Goal: Transaction & Acquisition: Book appointment/travel/reservation

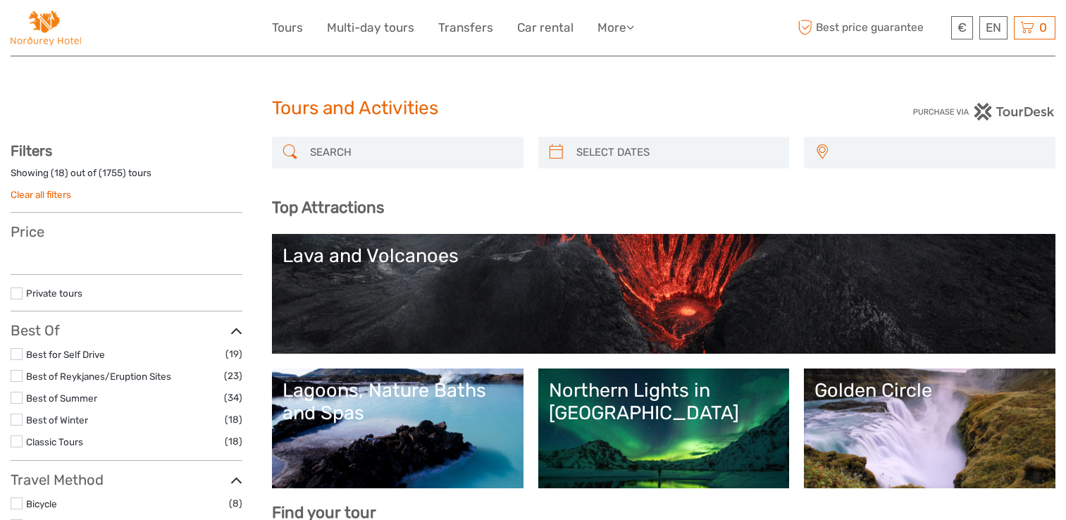
select select
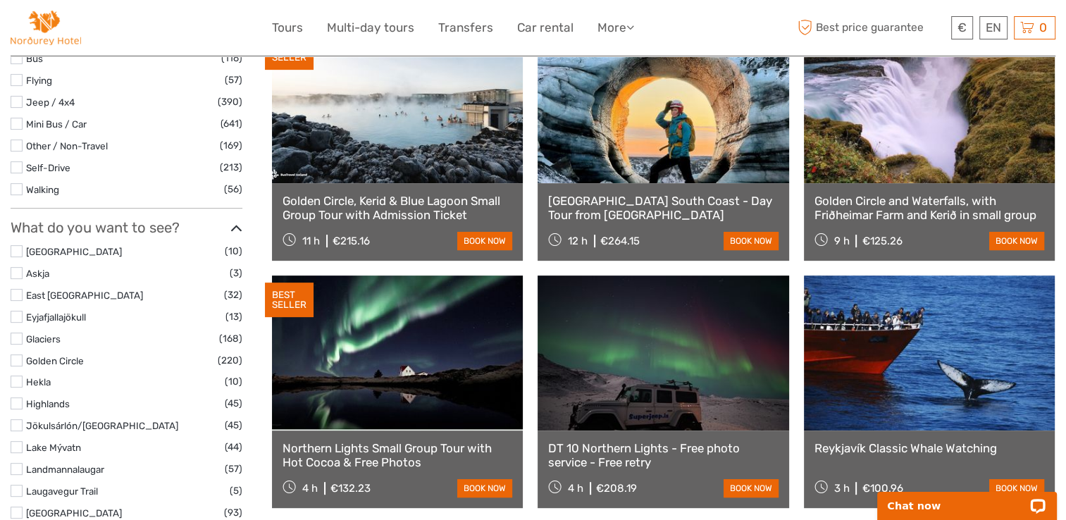
scroll to position [563, 0]
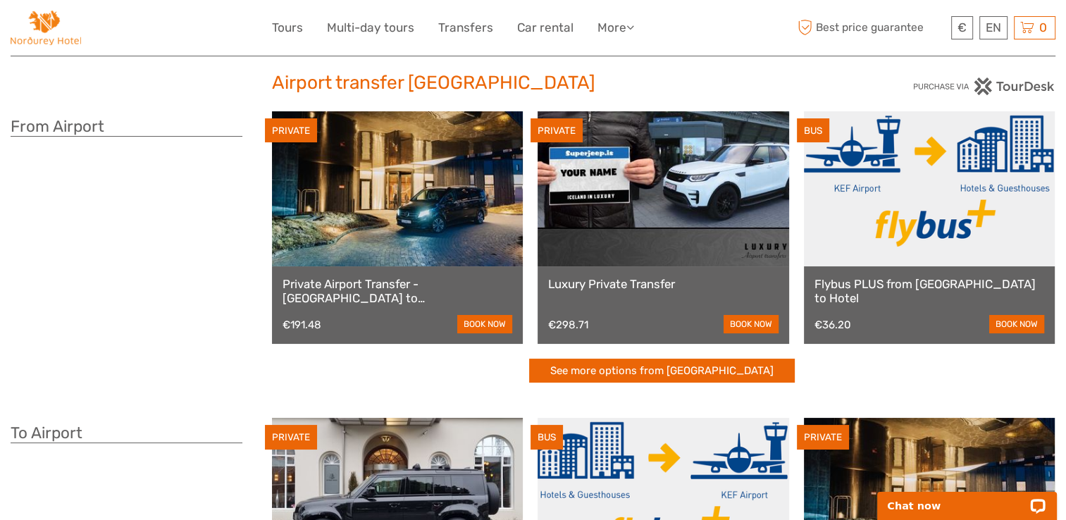
scroll to position [28, 0]
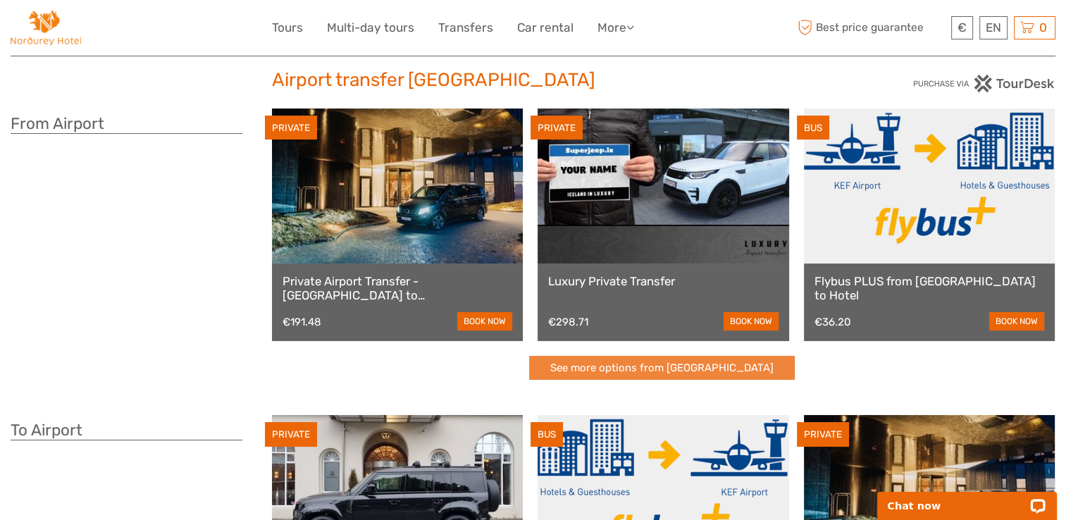
click at [680, 367] on link "See more options from [GEOGRAPHIC_DATA]" at bounding box center [662, 368] width 266 height 25
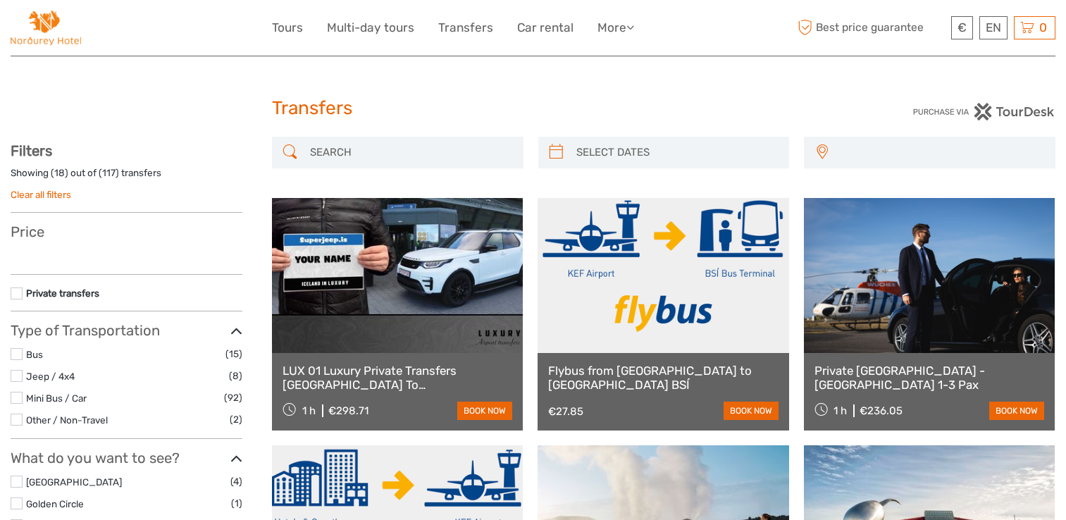
select select
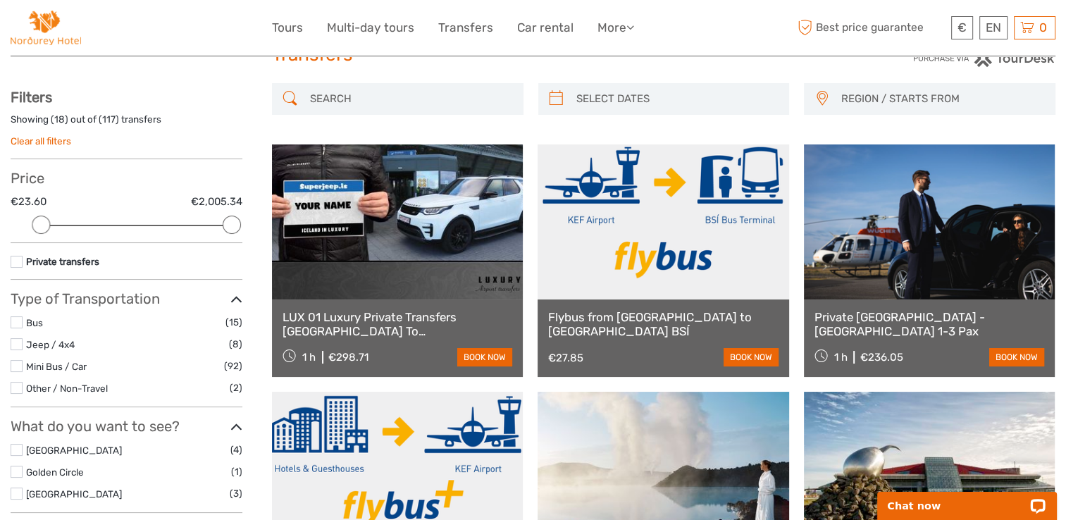
scroll to position [28, 0]
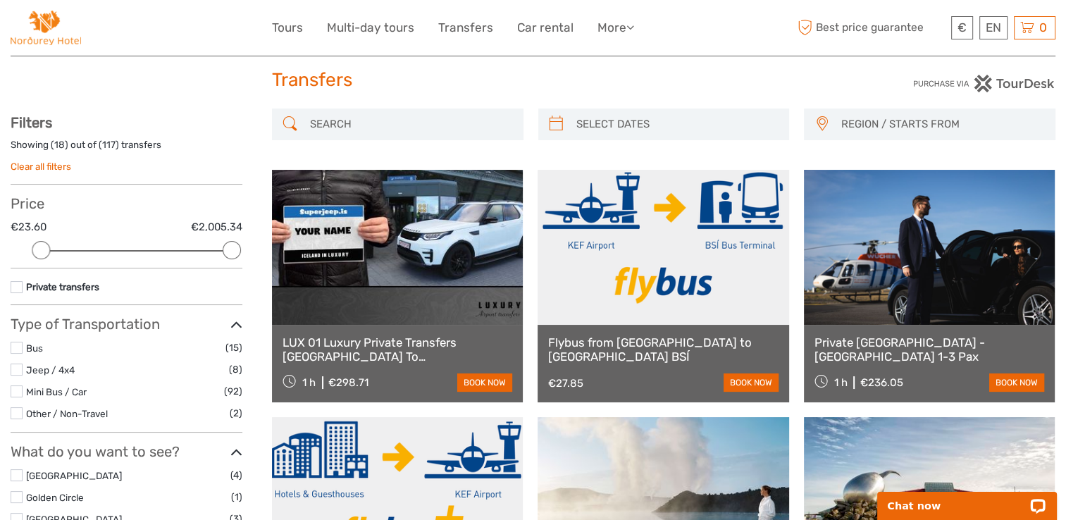
drag, startPoint x: 0, startPoint y: 0, endPoint x: 680, endPoint y: 367, distance: 773.0
click at [680, 367] on div "Flybus from Keflavik Airport to Reykjavik BSÍ €27.85 book now" at bounding box center [662, 363] width 251 height 77
click at [736, 382] on link "book now" at bounding box center [750, 382] width 55 height 18
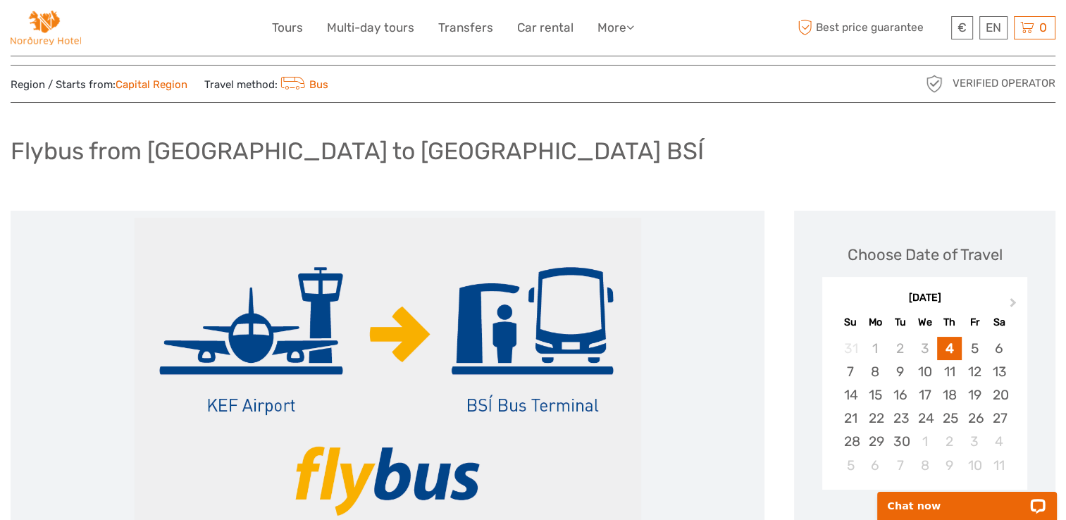
scroll to position [28, 0]
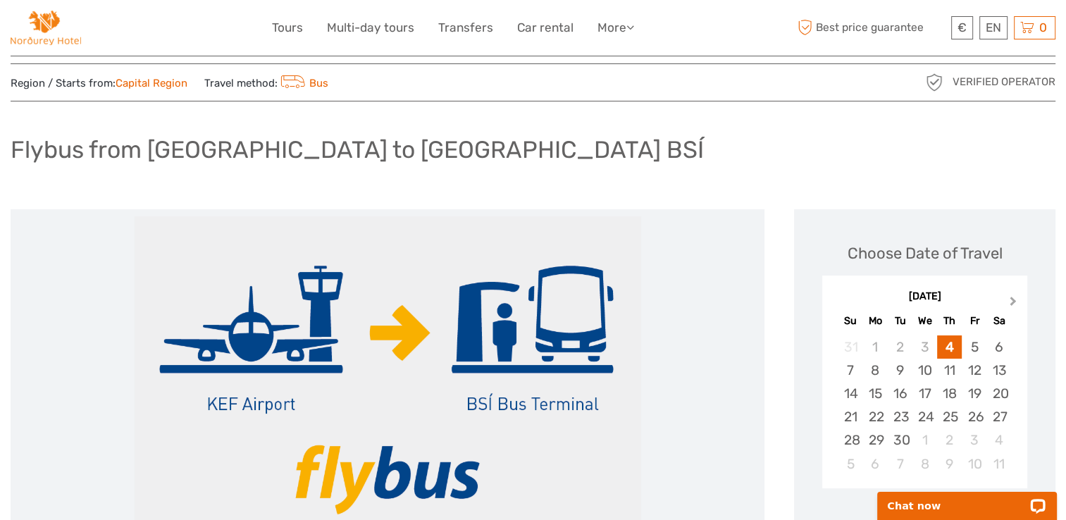
click at [1013, 299] on span "Next Month" at bounding box center [1013, 304] width 0 height 20
click at [847, 390] on div "12" at bounding box center [849, 393] width 25 height 23
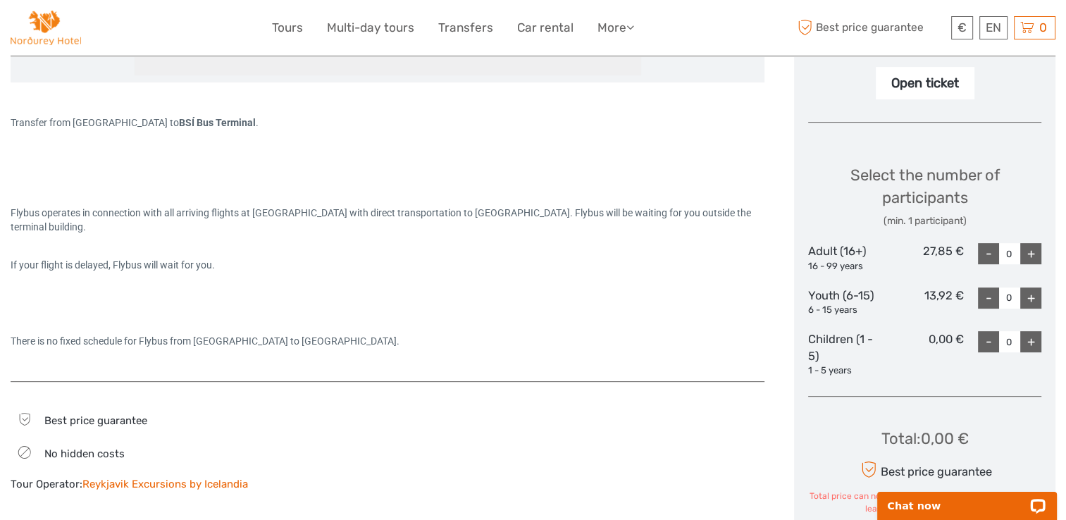
scroll to position [503, 0]
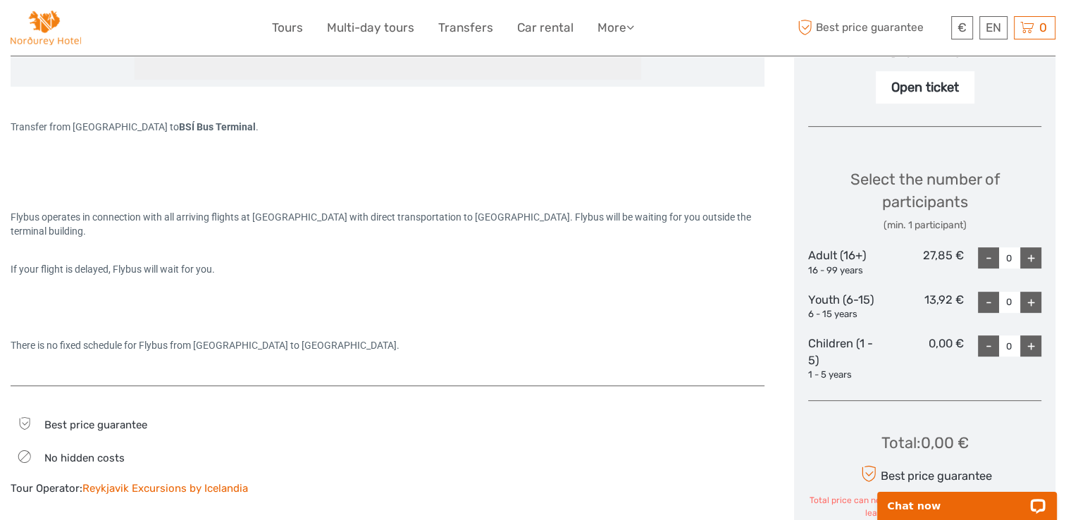
click at [1028, 252] on div "+" at bounding box center [1030, 257] width 21 height 21
type input "2"
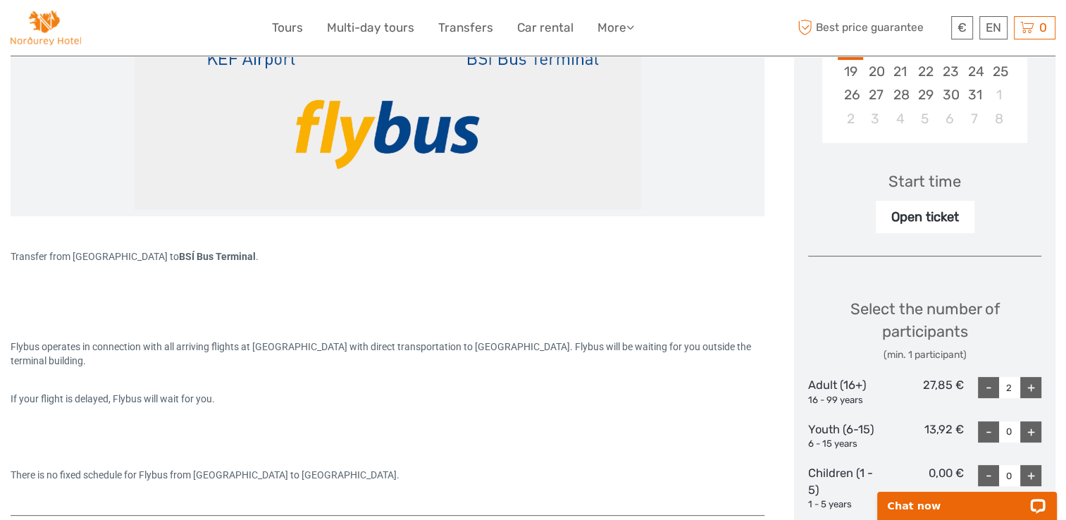
scroll to position [245, 0]
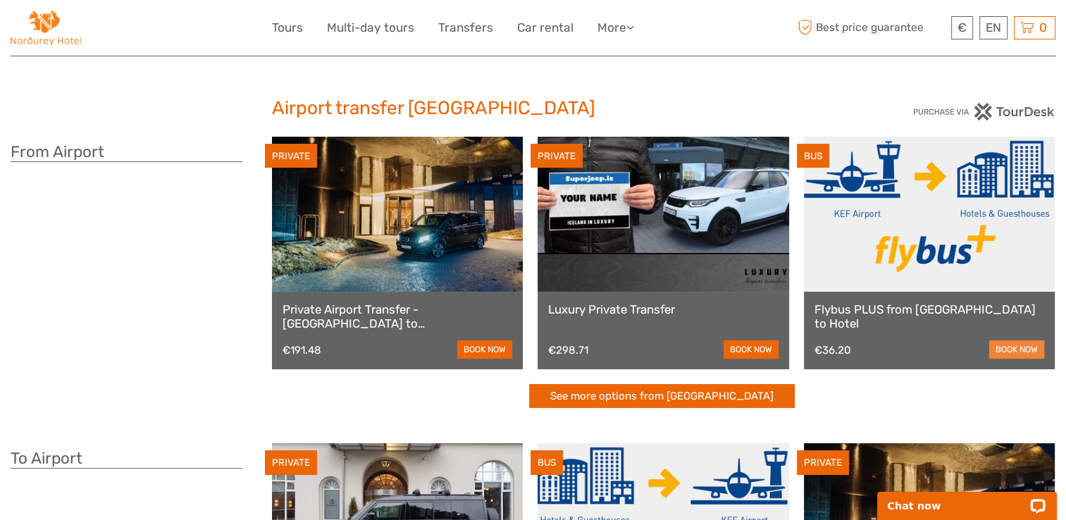
click at [1011, 345] on link "book now" at bounding box center [1016, 349] width 55 height 18
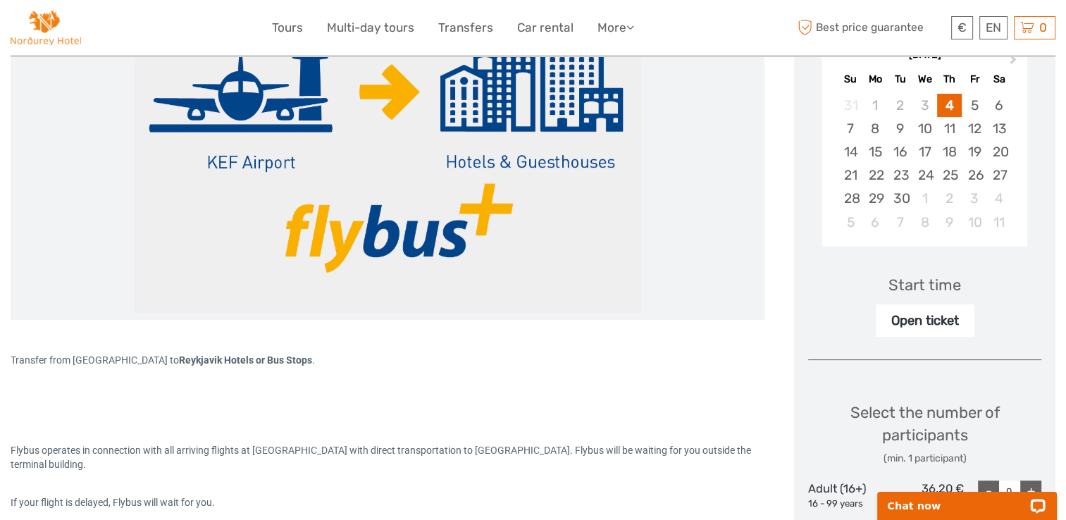
scroll to position [197, 0]
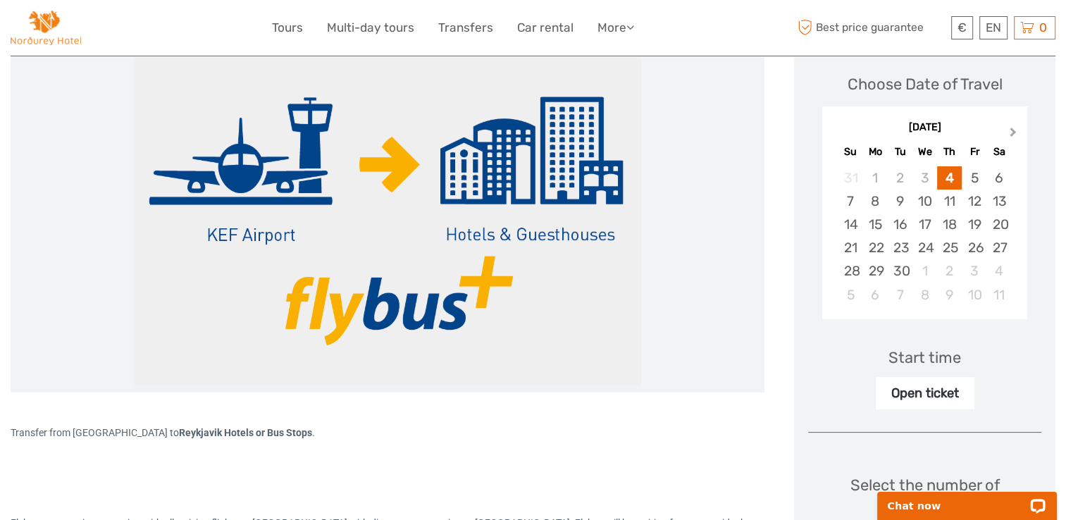
click at [1009, 135] on button "Next Month" at bounding box center [1014, 135] width 23 height 23
click at [845, 221] on div "12" at bounding box center [849, 224] width 25 height 23
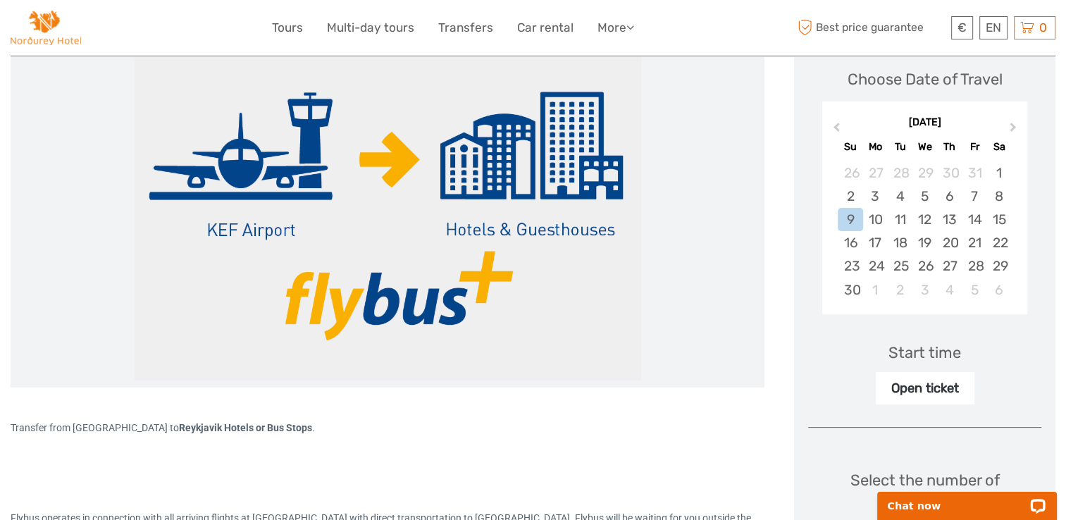
click at [759, 363] on div at bounding box center [388, 211] width 754 height 352
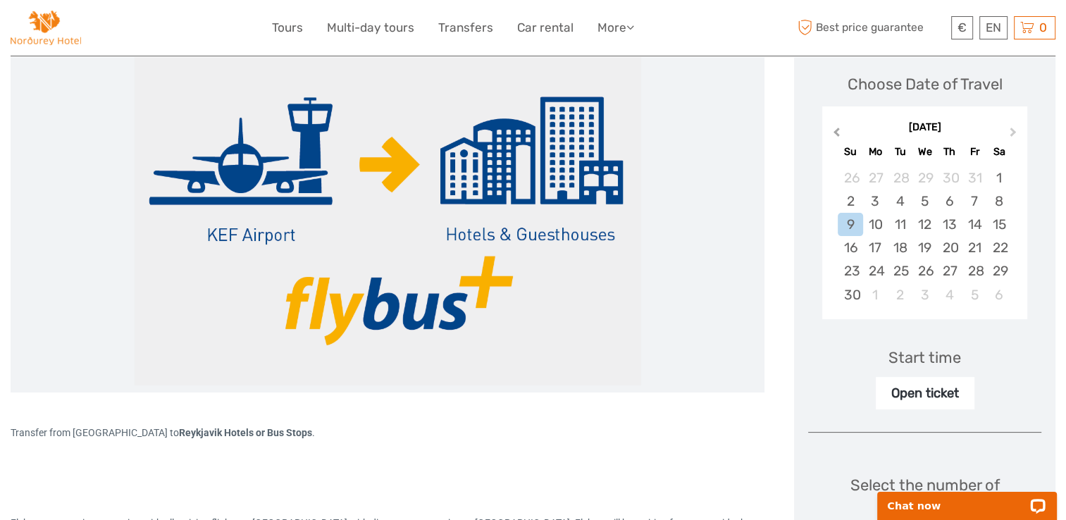
click at [836, 134] on span "Previous Month" at bounding box center [836, 135] width 0 height 20
click at [849, 220] on div "12" at bounding box center [849, 224] width 25 height 23
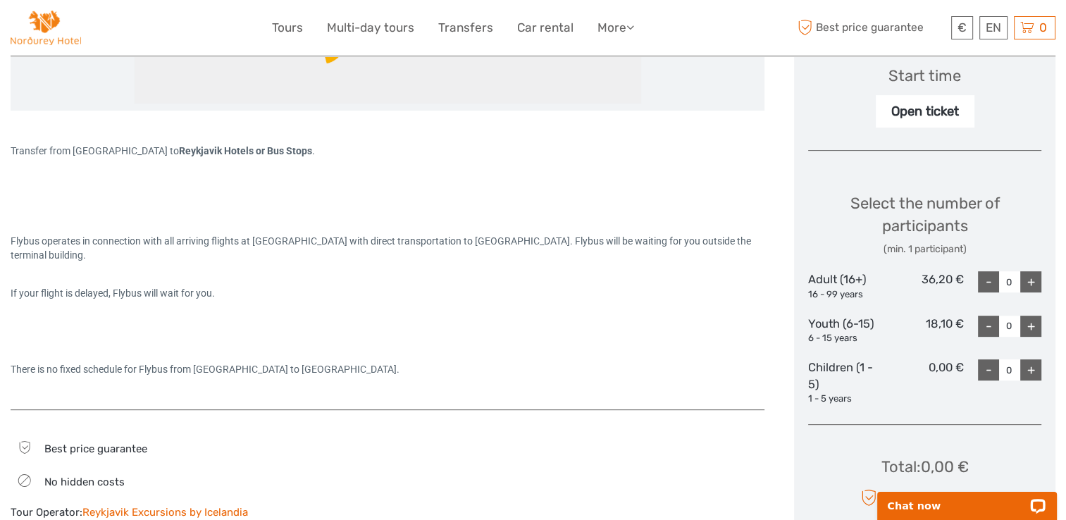
scroll to position [544, 0]
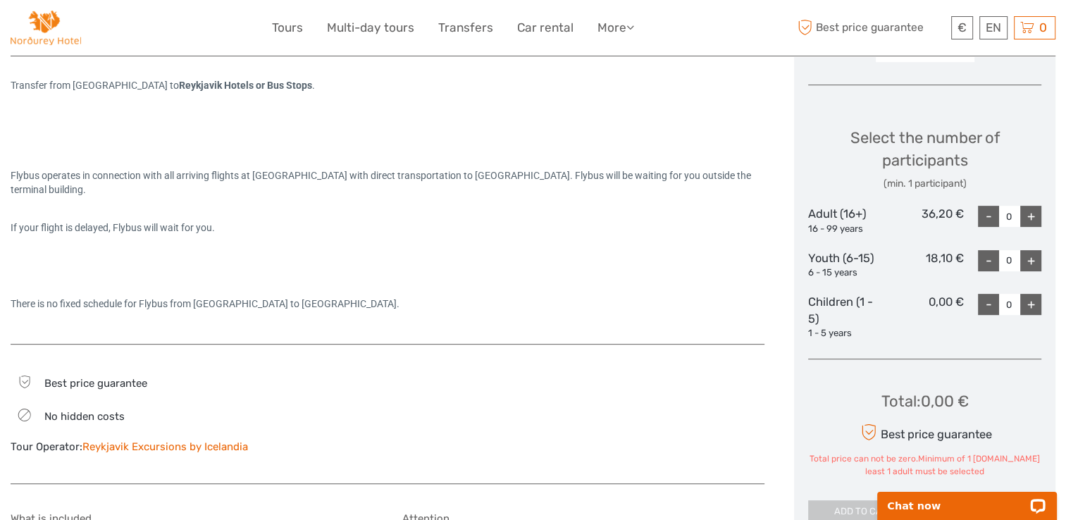
click at [1030, 218] on div "+" at bounding box center [1030, 216] width 21 height 21
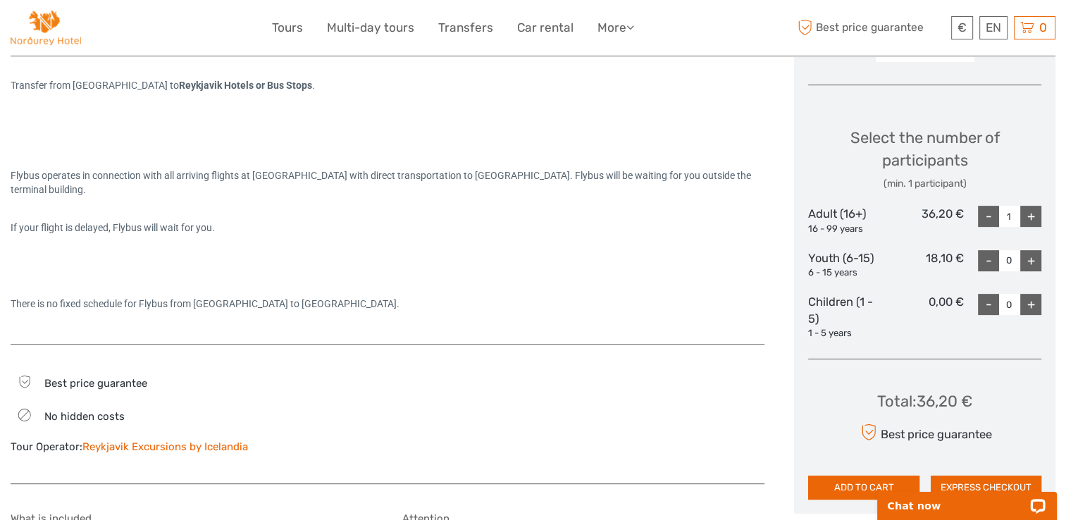
click at [1030, 218] on div "+" at bounding box center [1030, 216] width 21 height 21
type input "2"
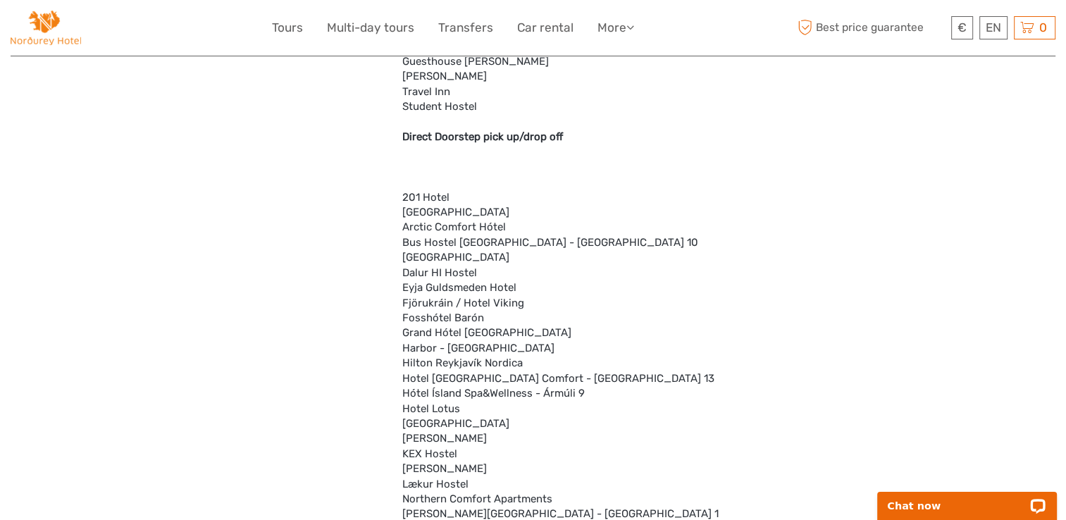
scroll to position [4058, 0]
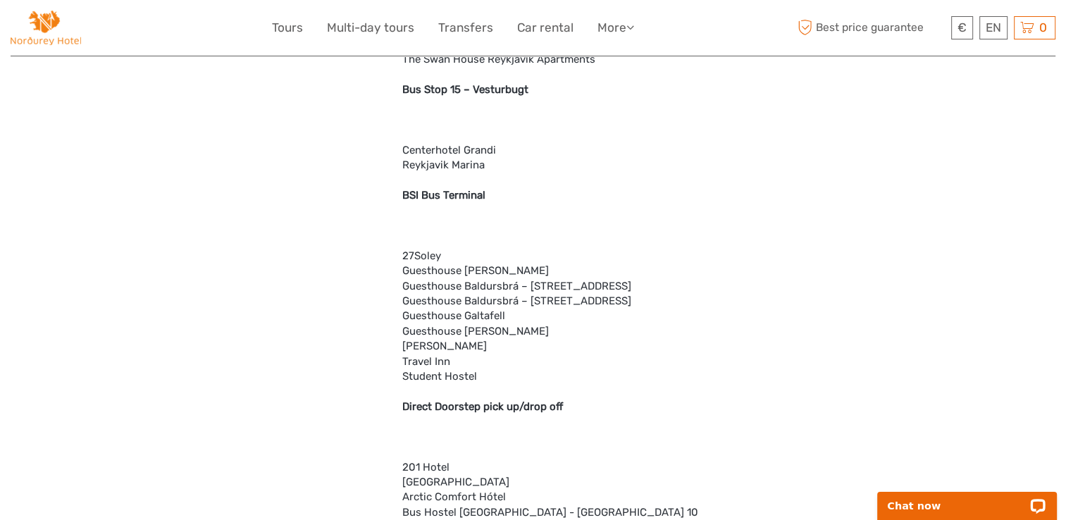
scroll to position [3804, 0]
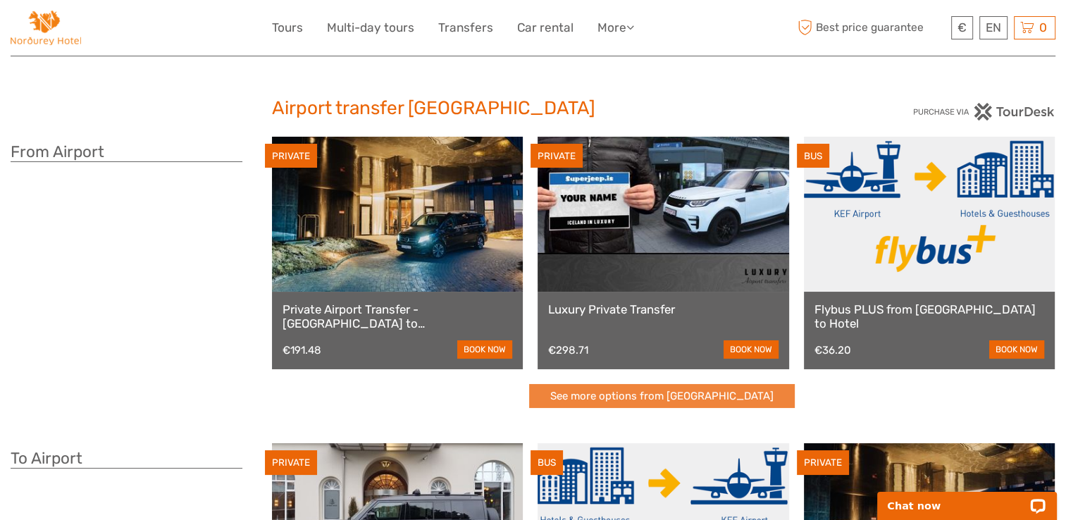
click at [619, 393] on link "See more options from [GEOGRAPHIC_DATA]" at bounding box center [662, 396] width 266 height 25
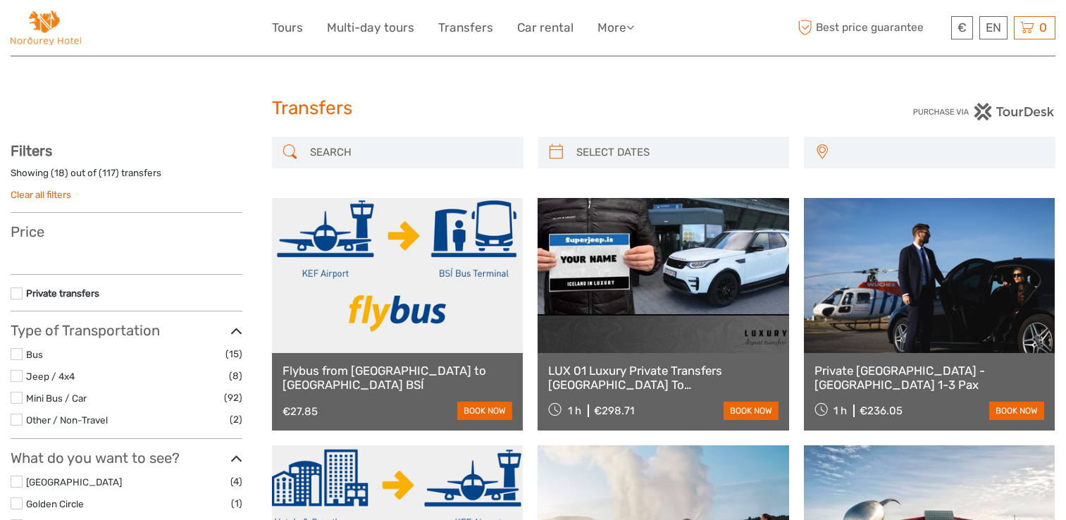
select select
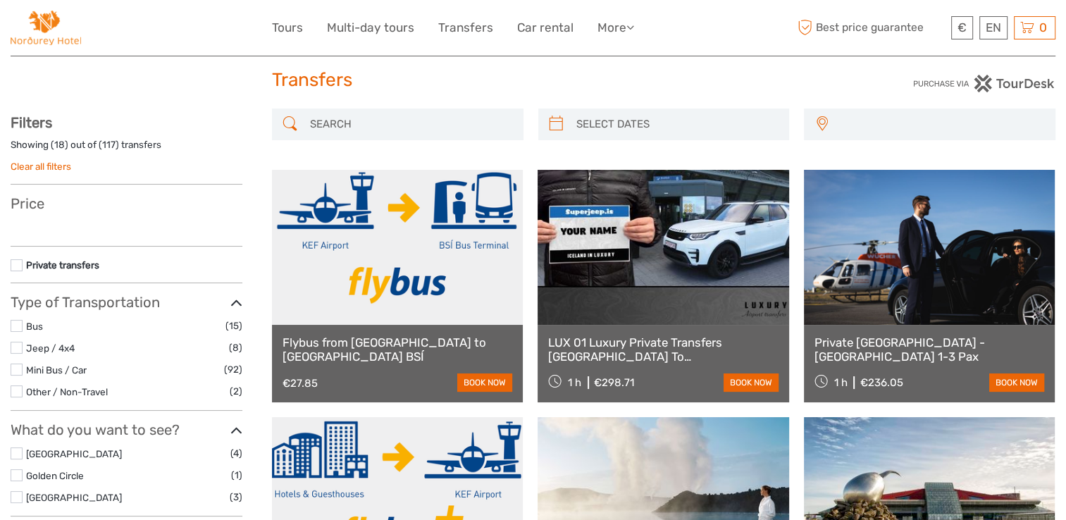
select select
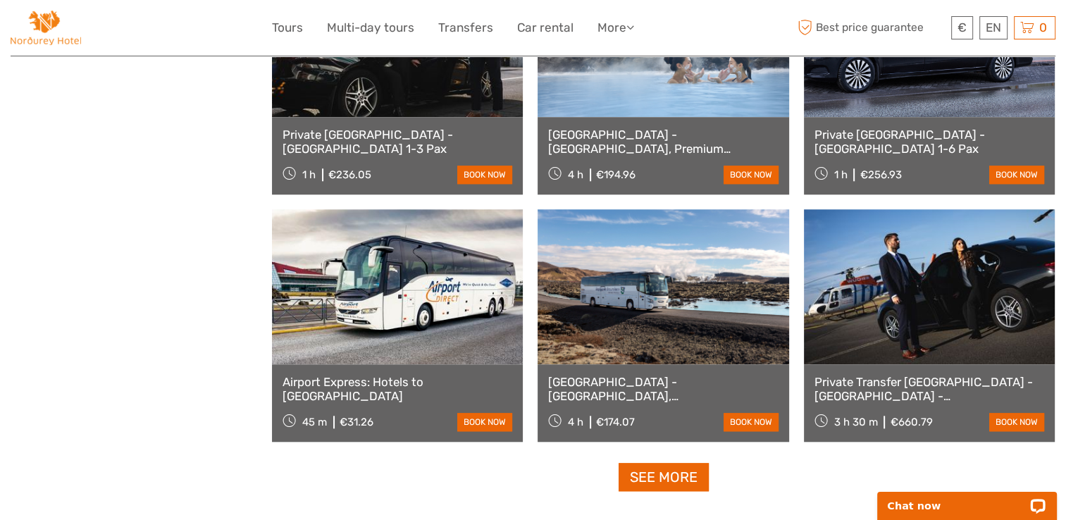
scroll to position [1381, 0]
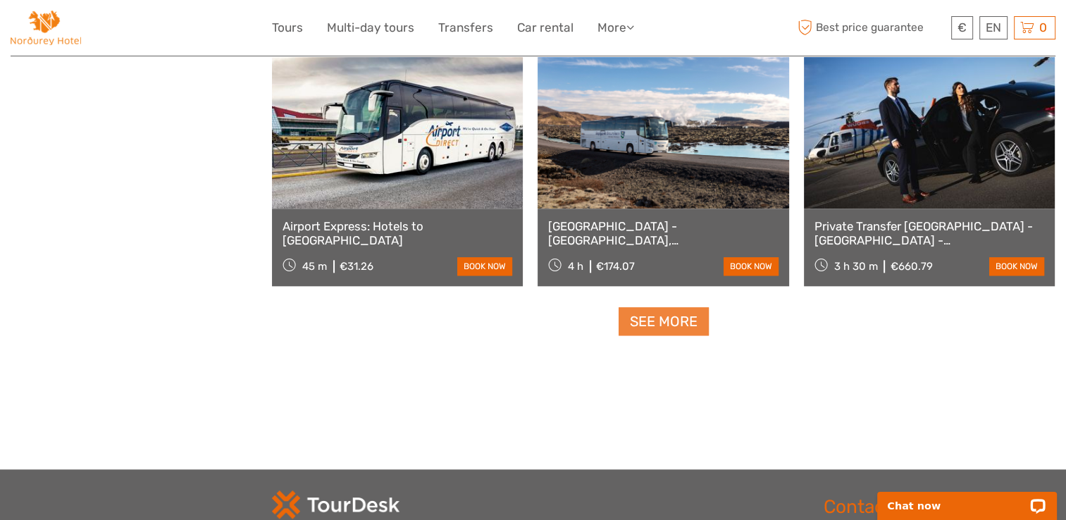
click at [650, 328] on link "See more" at bounding box center [663, 321] width 90 height 29
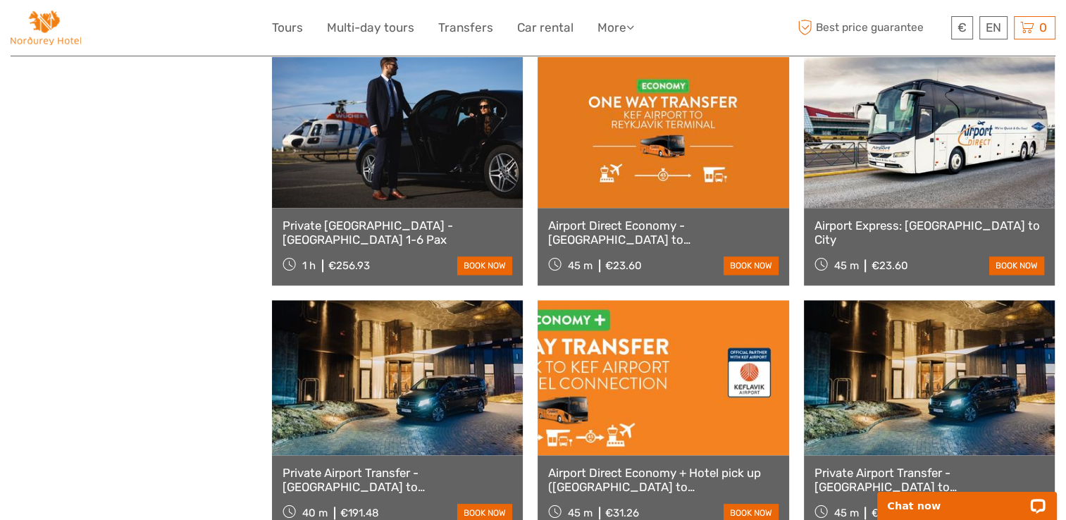
scroll to position [1662, 0]
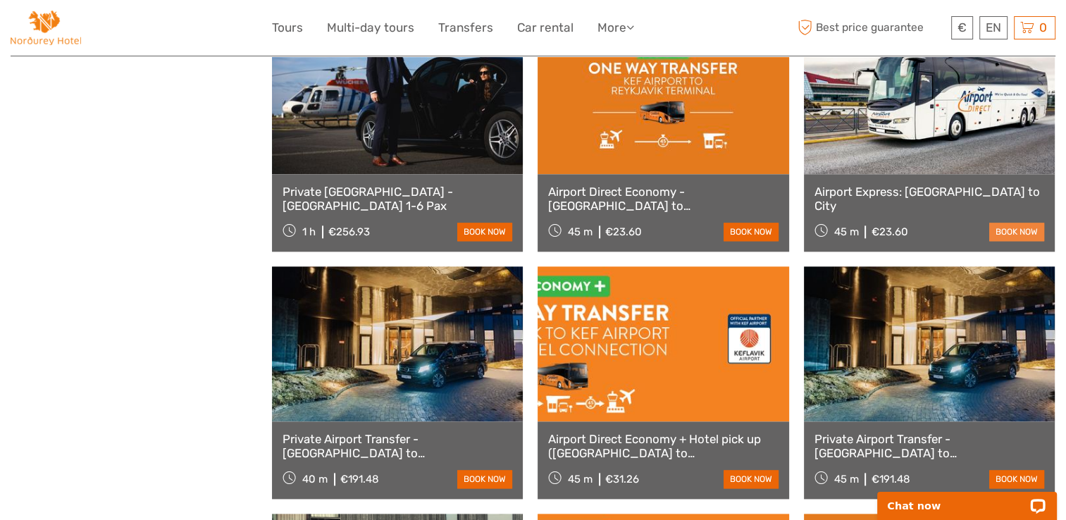
click at [1011, 230] on link "book now" at bounding box center [1016, 232] width 55 height 18
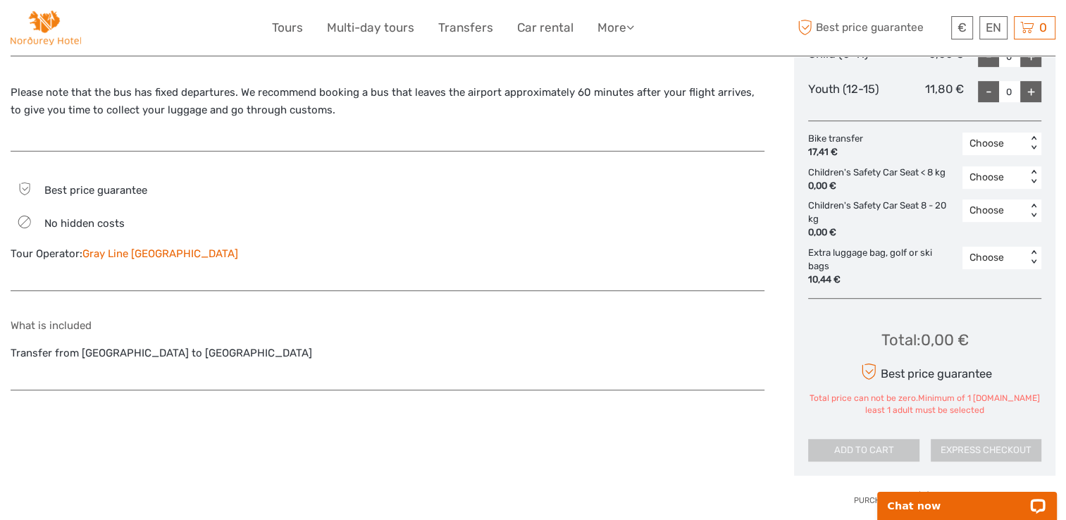
scroll to position [761, 0]
